Goal: Register for event/course

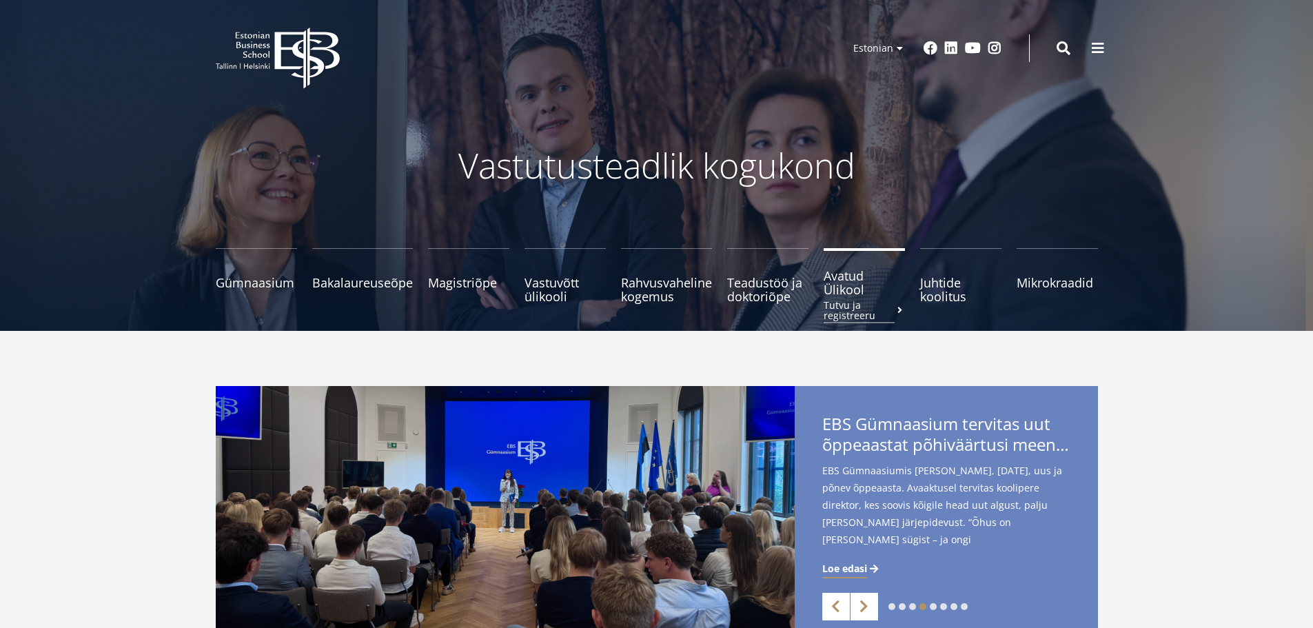
click at [826, 281] on span "Avatud Ülikool Tutvu ja registreeru" at bounding box center [864, 283] width 81 height 28
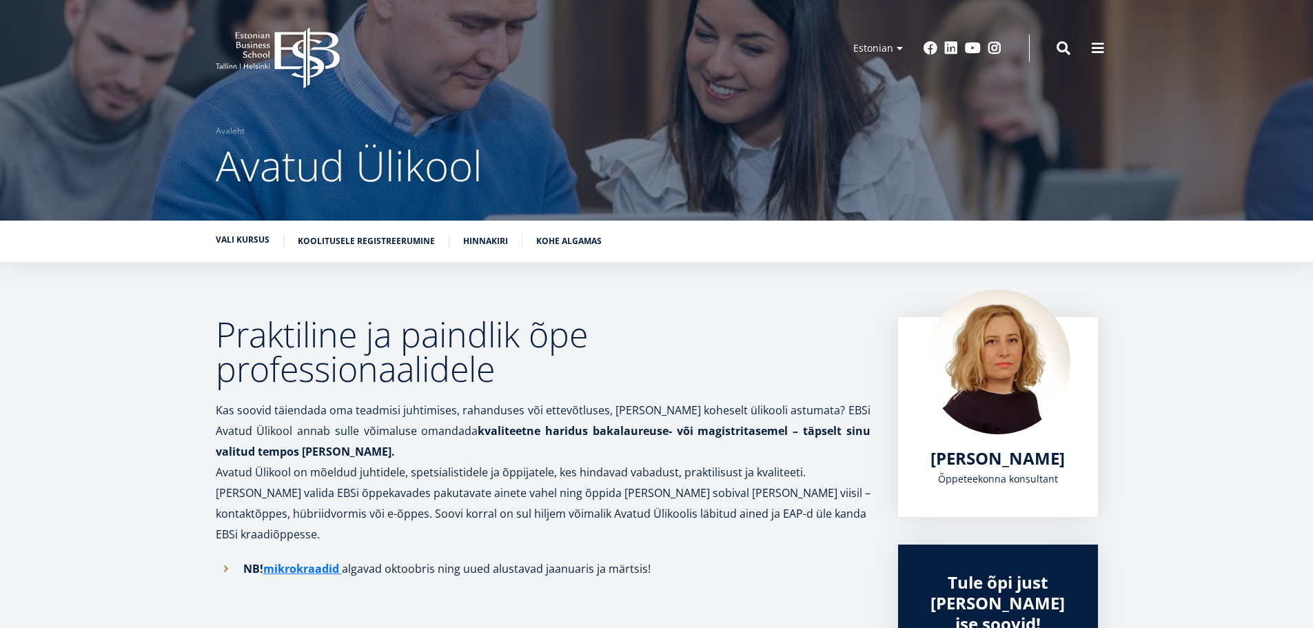
click at [252, 241] on link "Vali kursus" at bounding box center [243, 240] width 54 height 14
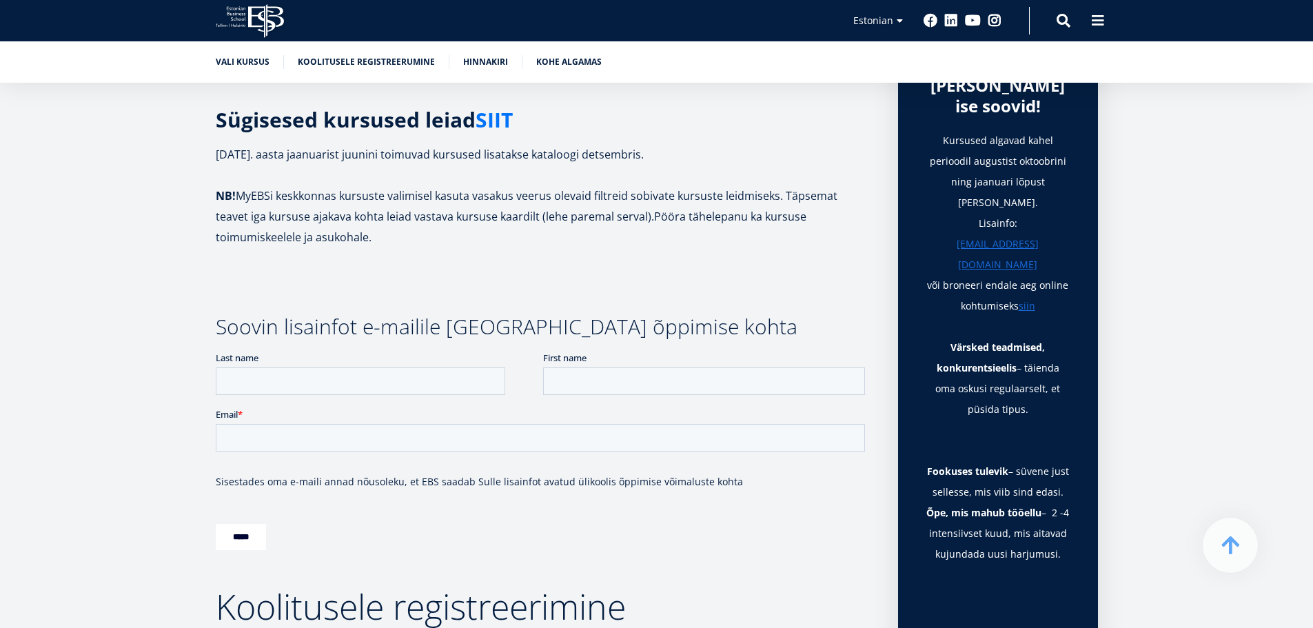
click at [491, 110] on link "SIIT" at bounding box center [494, 120] width 37 height 21
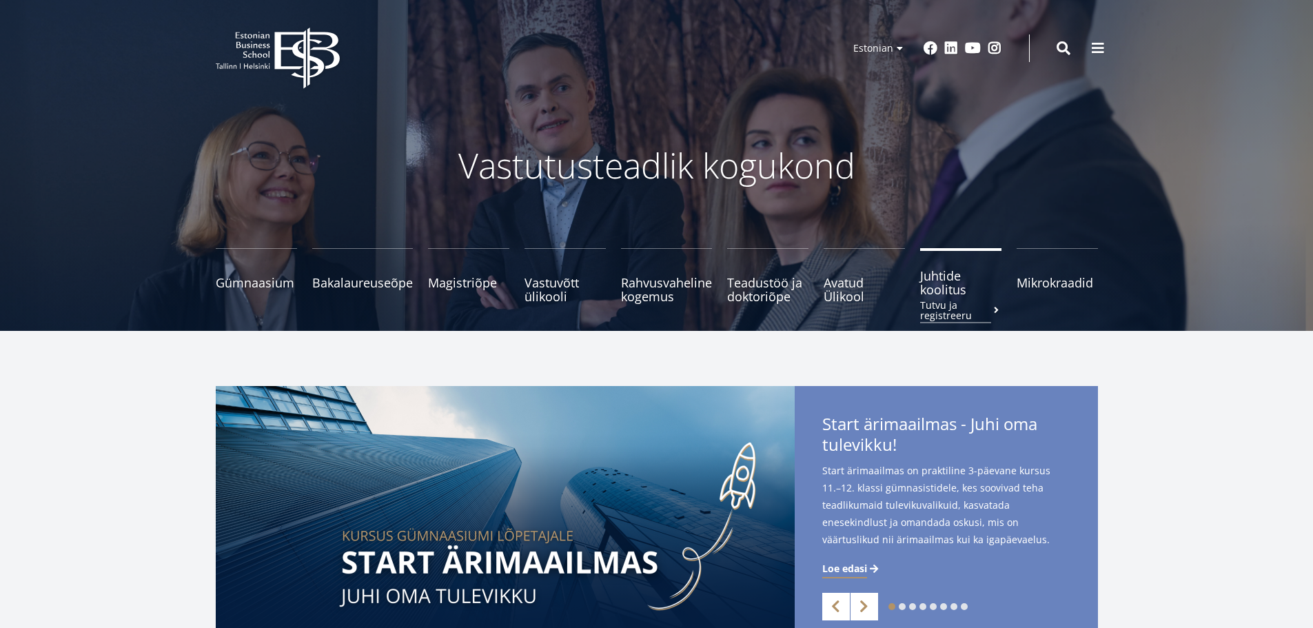
click at [944, 285] on span "Juhtide koolitus Tutvu ja registreeru" at bounding box center [960, 283] width 81 height 28
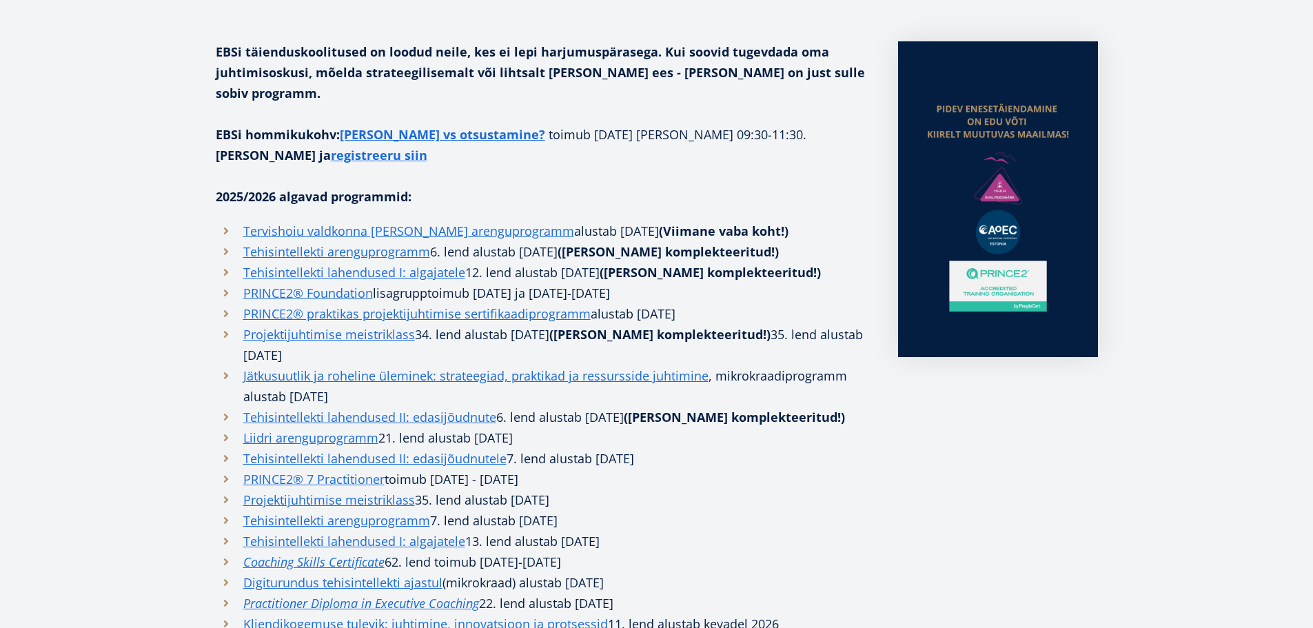
scroll to position [414, 0]
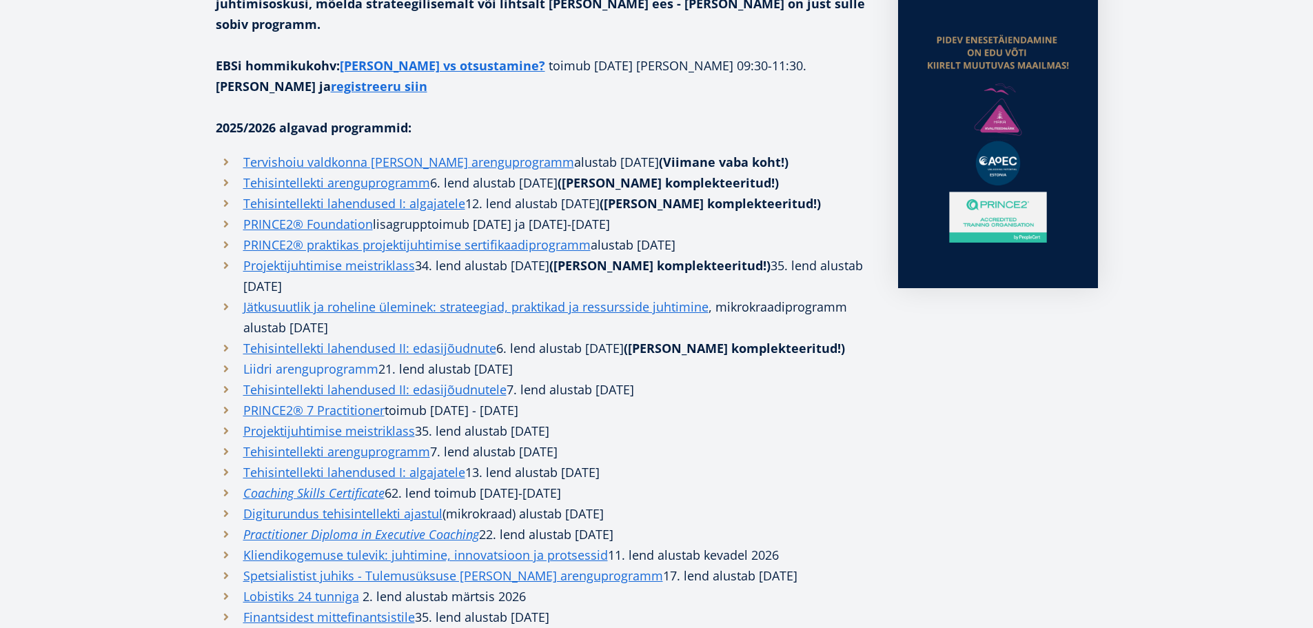
click at [305, 358] on link "Liidri arenguprogramm" at bounding box center [310, 368] width 135 height 21
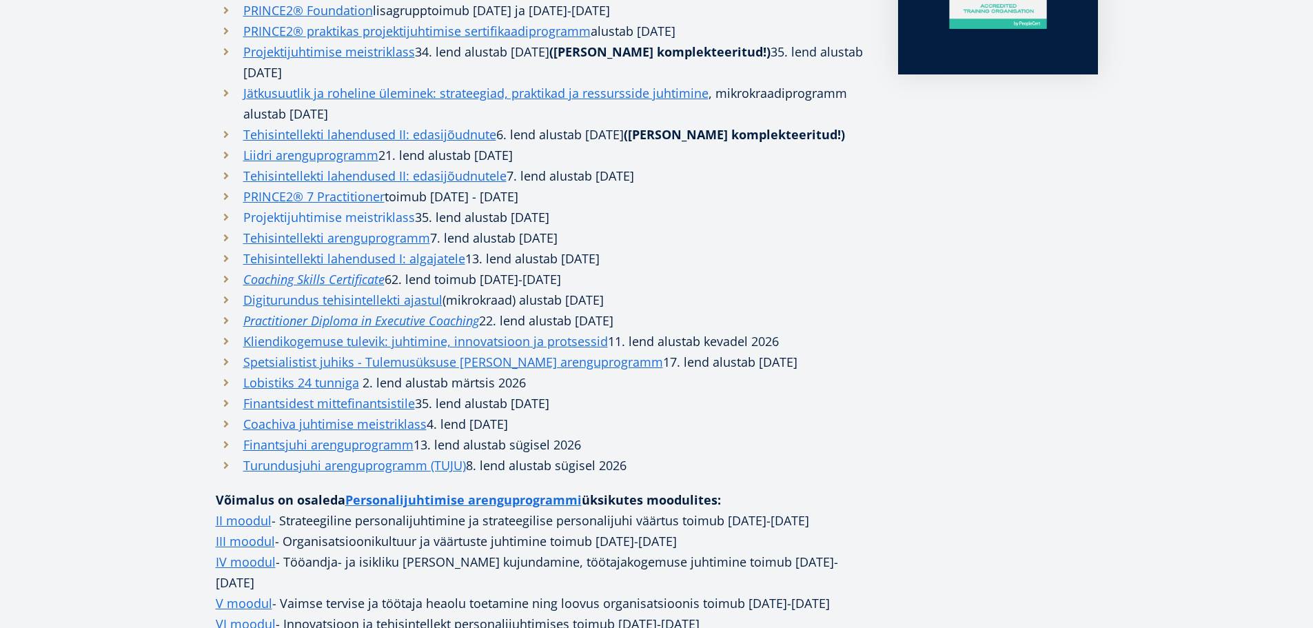
scroll to position [689, 0]
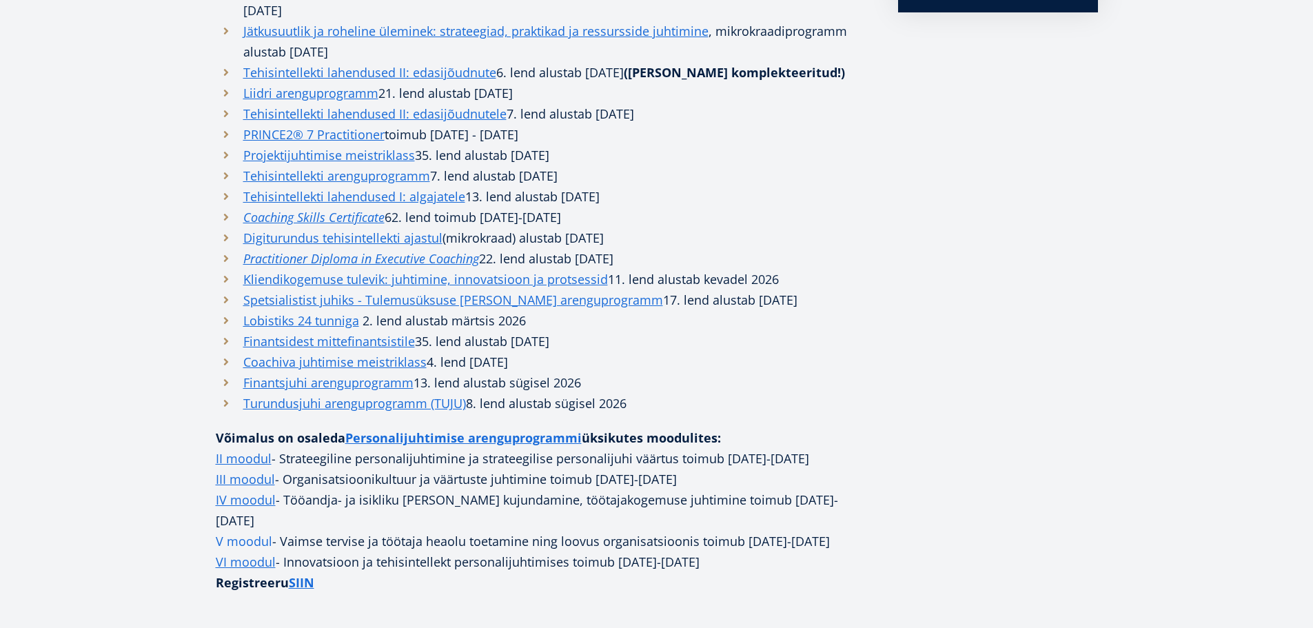
click at [245, 531] on link "V moodul" at bounding box center [244, 541] width 57 height 21
